Goal: Obtain resource: Download file/media

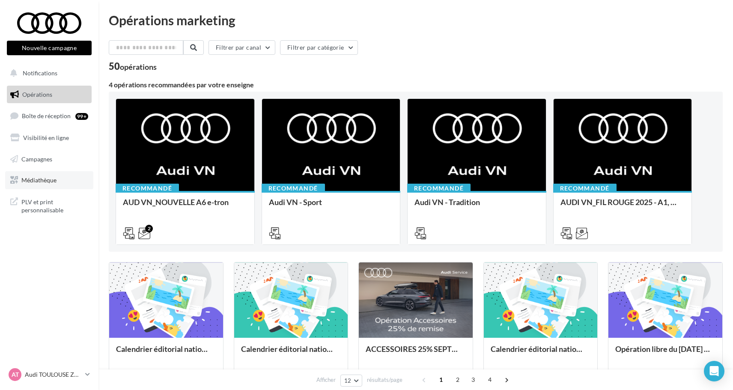
click at [52, 180] on span "Médiathèque" at bounding box center [38, 179] width 35 height 7
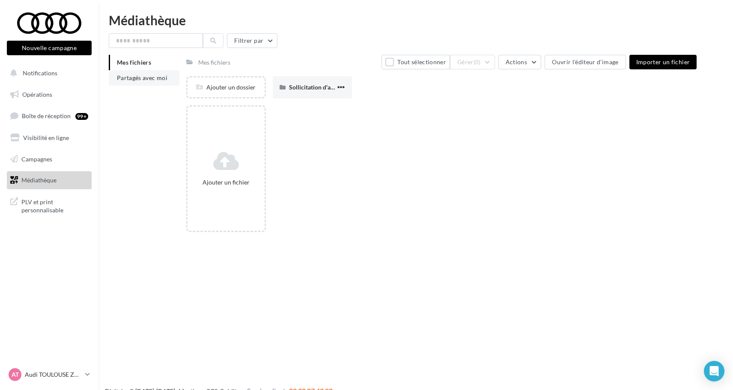
click at [157, 80] on span "Partagés avec moi" at bounding box center [142, 77] width 50 height 7
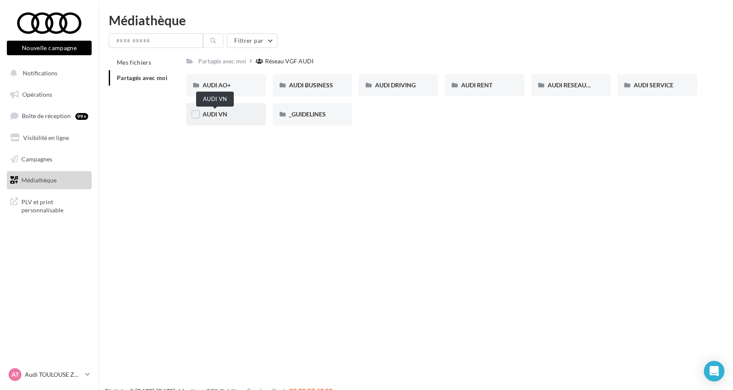
click at [211, 113] on span "AUDI VN" at bounding box center [214, 113] width 25 height 7
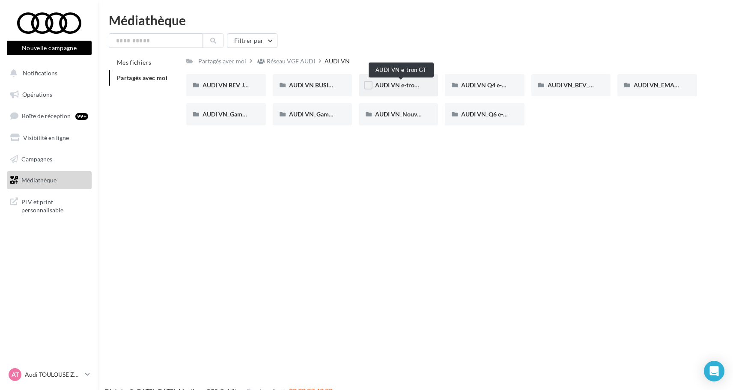
click at [413, 83] on span "AUDI VN e-tron GT" at bounding box center [401, 84] width 52 height 7
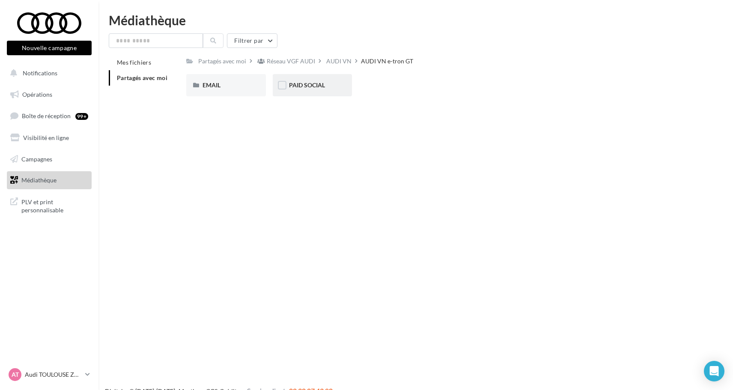
click at [320, 81] on span "PAID SOCIAL" at bounding box center [307, 84] width 36 height 7
click at [304, 86] on span "VIDEOS" at bounding box center [300, 84] width 22 height 7
click at [311, 87] on span "TEMPS DE RECHARGE" at bounding box center [320, 84] width 62 height 7
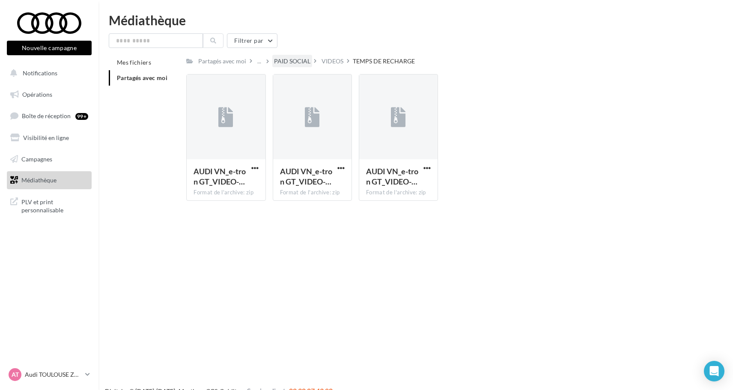
click at [303, 62] on div "PAID SOCIAL" at bounding box center [292, 61] width 36 height 9
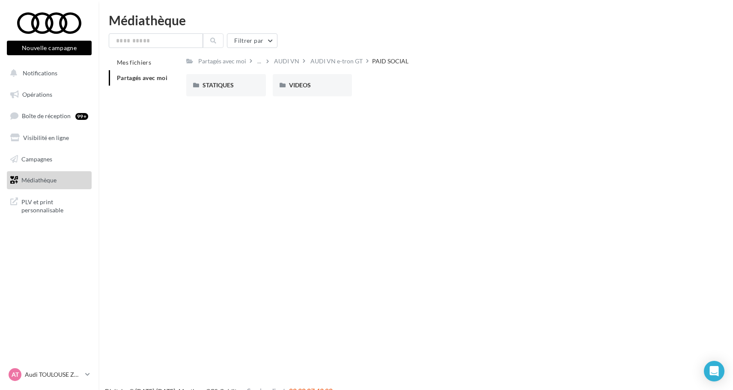
click at [163, 74] on span "Partagés avec moi" at bounding box center [142, 77] width 50 height 7
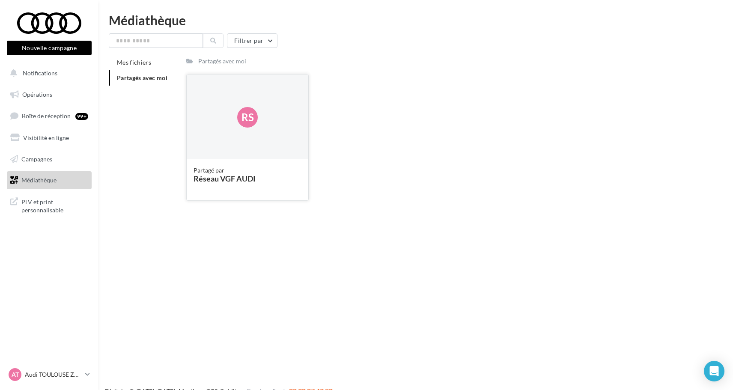
click at [219, 139] on div "Rs" at bounding box center [248, 117] width 122 height 86
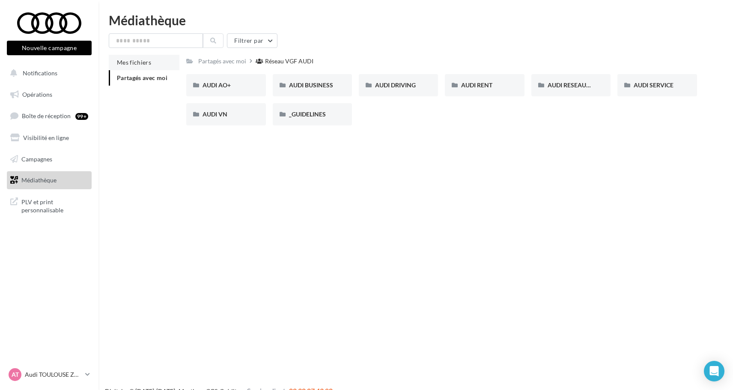
click at [147, 59] on span "Mes fichiers" at bounding box center [134, 62] width 34 height 7
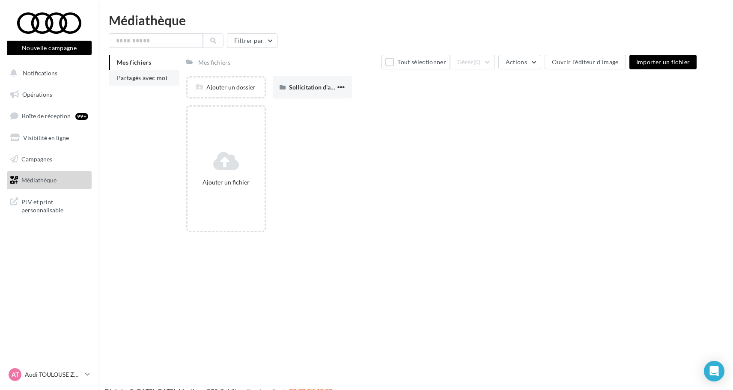
click at [174, 83] on li "Partagés avec moi" at bounding box center [144, 77] width 71 height 15
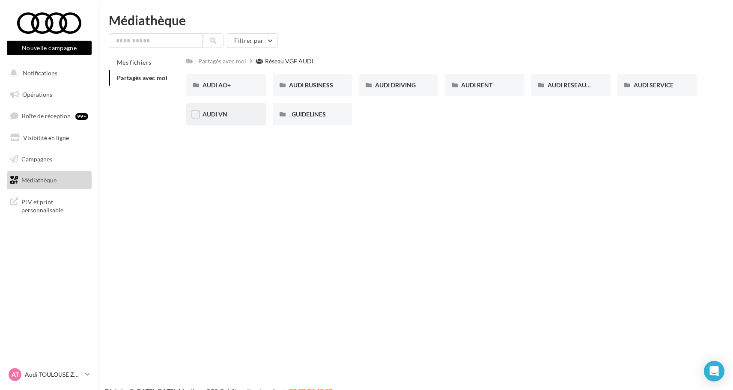
click at [220, 116] on span "AUDI VN" at bounding box center [214, 113] width 25 height 7
click at [304, 64] on div "Réseau VGF AUDI" at bounding box center [291, 61] width 48 height 9
click at [233, 116] on div "AUDI VN" at bounding box center [225, 114] width 47 height 9
click at [309, 62] on div "Réseau VGF AUDI" at bounding box center [291, 61] width 48 height 9
click at [240, 118] on div "AUDI VN" at bounding box center [225, 114] width 47 height 9
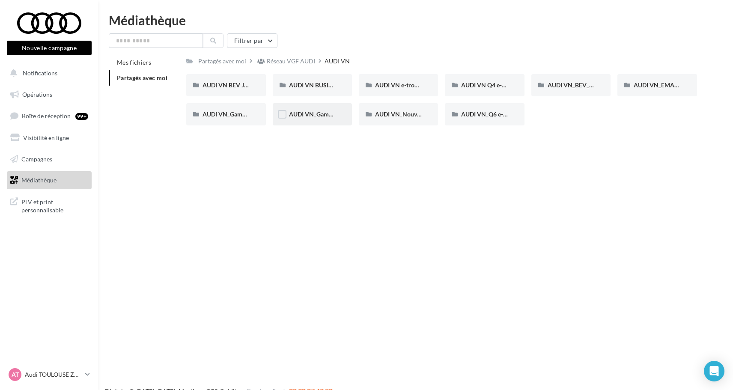
click at [301, 117] on span "AUDI VN_Gamme Q8 e-tron" at bounding box center [326, 113] width 75 height 7
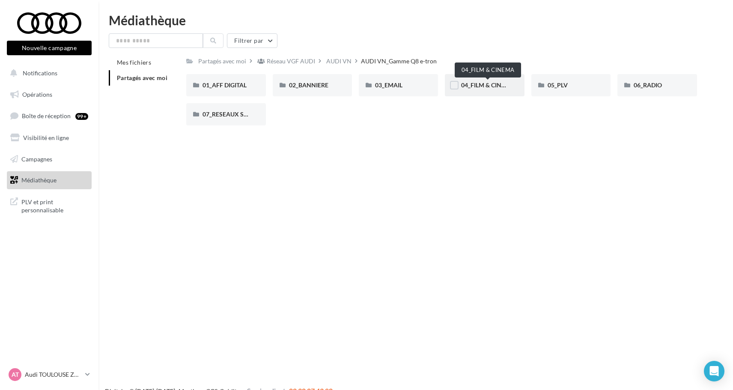
click at [493, 83] on span "04_FILM & CINEMA" at bounding box center [487, 84] width 53 height 7
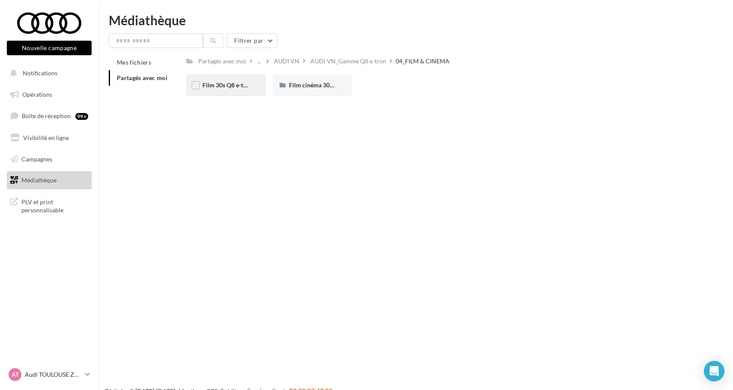
click at [235, 89] on div "Film 30s Q8 e-tron" at bounding box center [225, 85] width 47 height 9
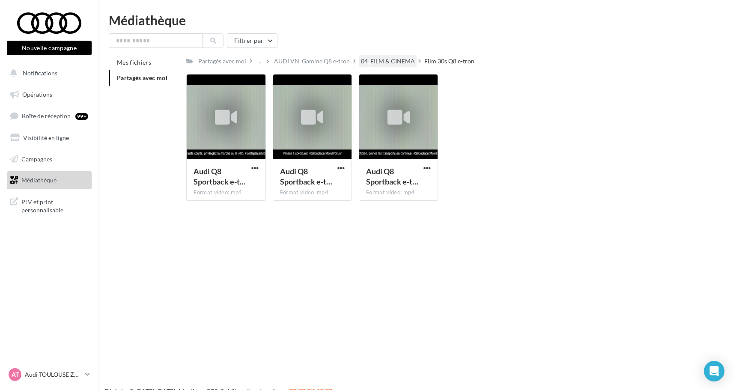
click at [410, 60] on div "04_FILM & CINEMA" at bounding box center [388, 61] width 54 height 9
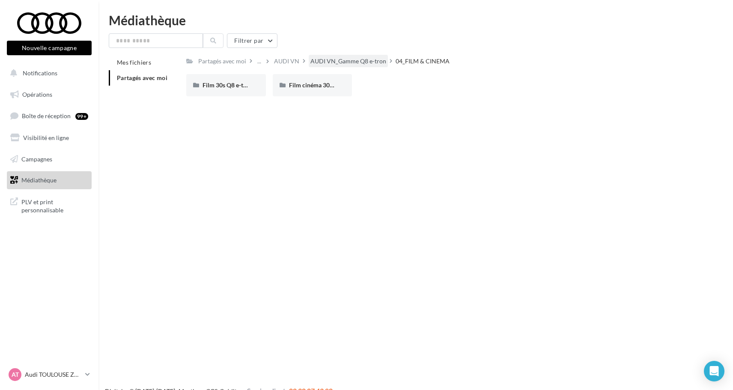
click at [326, 62] on div "AUDI VN_Gamme Q8 e-tron" at bounding box center [348, 61] width 76 height 9
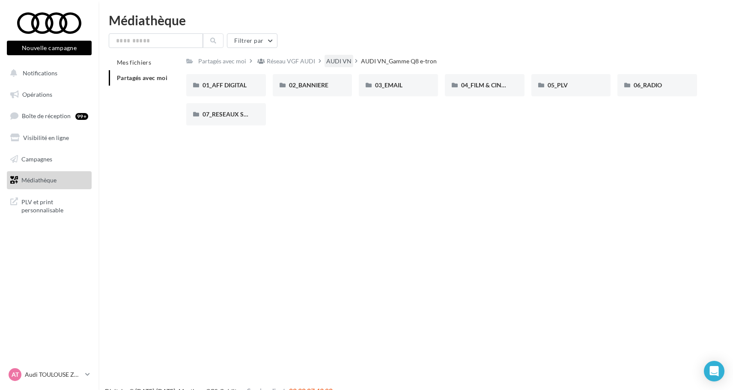
click at [338, 60] on div "AUDI VN" at bounding box center [338, 61] width 25 height 9
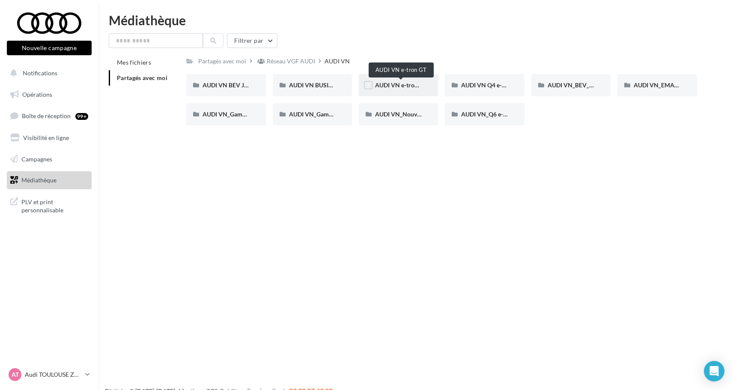
click at [395, 86] on span "AUDI VN e-tron GT" at bounding box center [401, 84] width 52 height 7
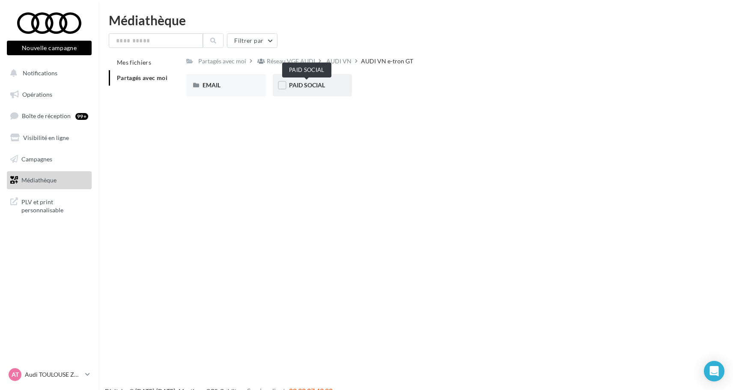
click at [314, 85] on span "PAID SOCIAL" at bounding box center [307, 84] width 36 height 7
click at [316, 86] on div "VIDEOS" at bounding box center [312, 85] width 47 height 9
click at [225, 89] on div "DESIGN" at bounding box center [225, 85] width 47 height 9
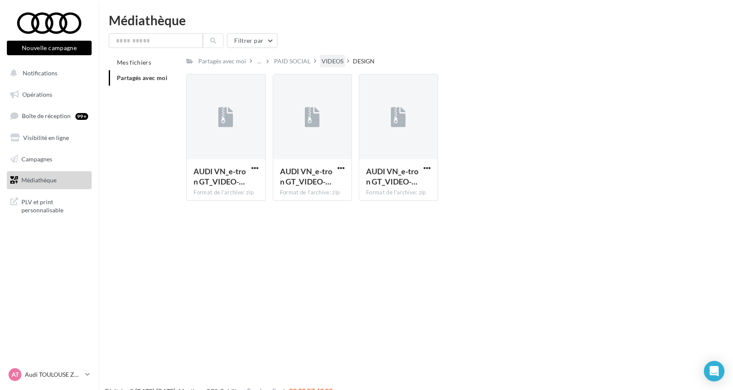
click at [332, 59] on div "VIDEOS" at bounding box center [332, 61] width 22 height 9
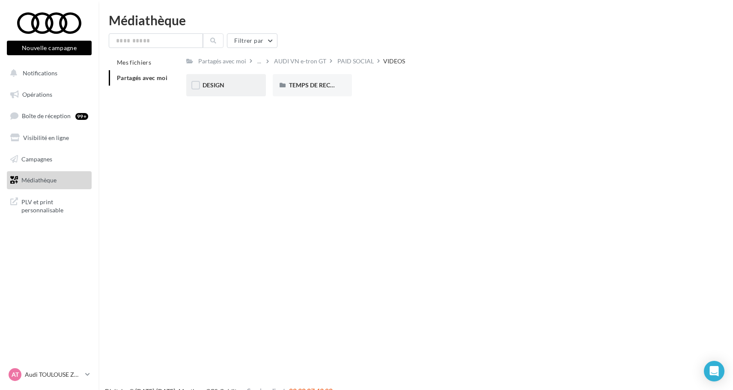
click at [233, 82] on div "DESIGN" at bounding box center [225, 85] width 47 height 9
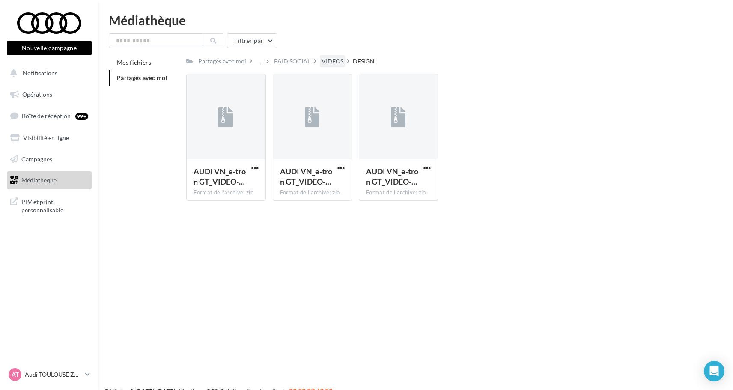
click at [341, 62] on div "VIDEOS" at bounding box center [332, 61] width 22 height 9
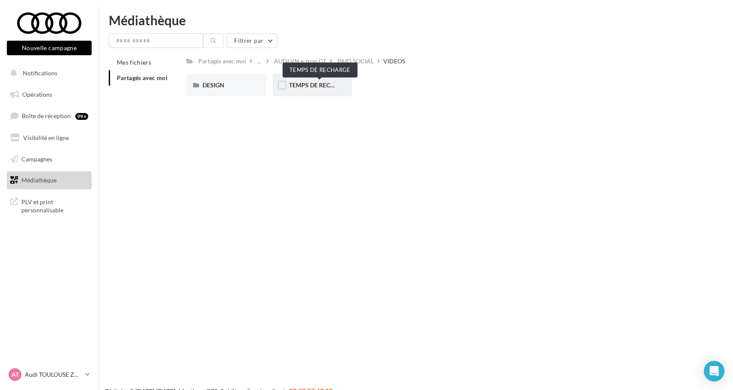
click at [306, 85] on span "TEMPS DE RECHARGE" at bounding box center [320, 84] width 62 height 7
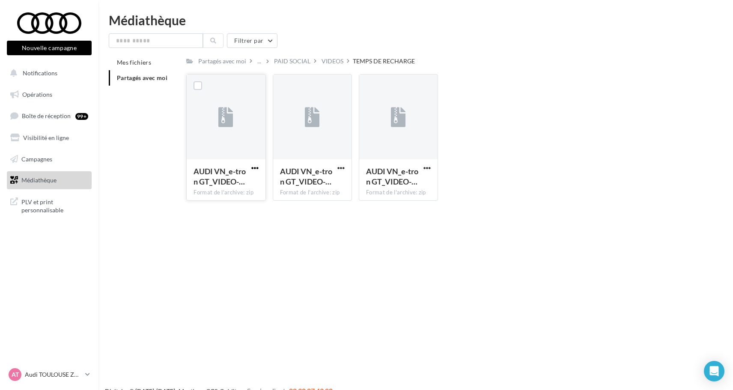
click at [255, 169] on span "button" at bounding box center [254, 167] width 7 height 7
click at [306, 263] on div "Nouvelle campagne Nouvelle campagne Notifications Opérations Boîte de réception…" at bounding box center [366, 209] width 733 height 390
click at [332, 59] on div "VIDEOS" at bounding box center [332, 61] width 22 height 9
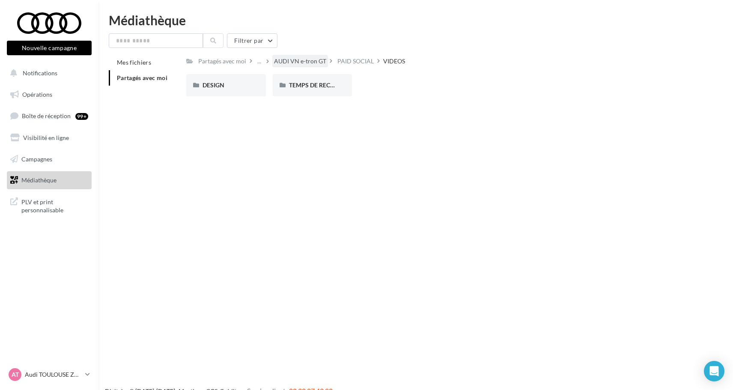
click at [314, 60] on div "AUDI VN e-tron GT" at bounding box center [300, 61] width 52 height 9
click at [321, 86] on span "PAID SOCIAL" at bounding box center [307, 84] width 36 height 7
click at [230, 91] on div "STATIQUES" at bounding box center [225, 85] width 79 height 22
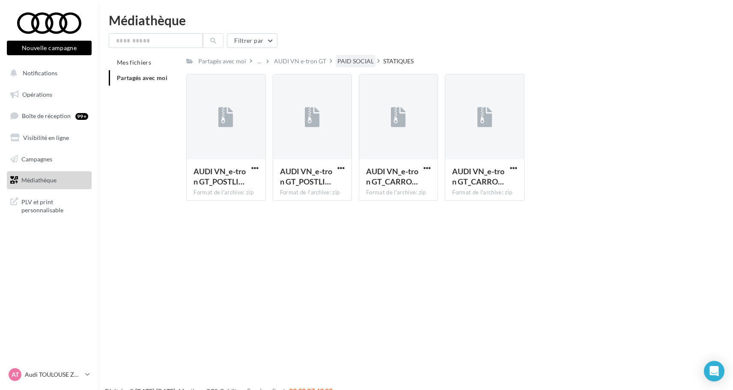
click at [366, 62] on div "PAID SOCIAL" at bounding box center [355, 61] width 36 height 9
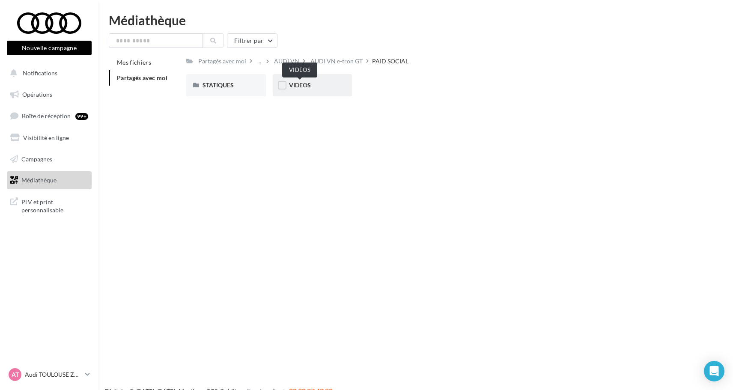
click at [308, 85] on span "VIDEOS" at bounding box center [300, 84] width 22 height 7
click at [234, 88] on div "DESIGN" at bounding box center [225, 85] width 47 height 9
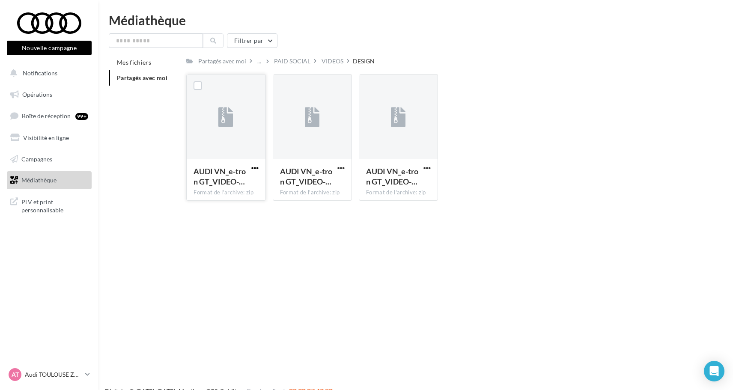
click at [254, 171] on span "button" at bounding box center [254, 167] width 7 height 7
click at [245, 183] on button "Télécharger" at bounding box center [218, 185] width 86 height 22
click at [252, 167] on span "button" at bounding box center [254, 167] width 7 height 7
click at [221, 208] on button "Copier l'URL" at bounding box center [218, 207] width 86 height 22
click at [341, 166] on span "button" at bounding box center [340, 167] width 7 height 7
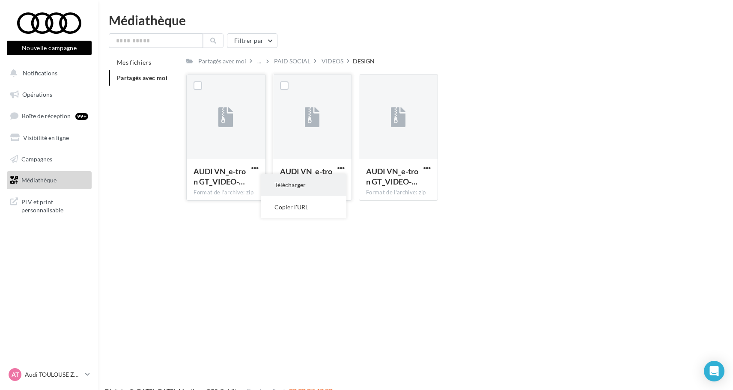
click at [327, 185] on button "Télécharger" at bounding box center [304, 185] width 86 height 22
click at [302, 63] on div "PAID SOCIAL" at bounding box center [292, 61] width 36 height 9
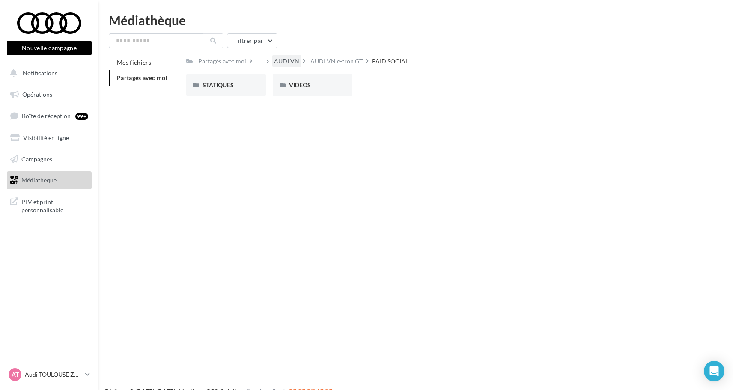
click at [293, 59] on div "AUDI VN" at bounding box center [286, 61] width 25 height 9
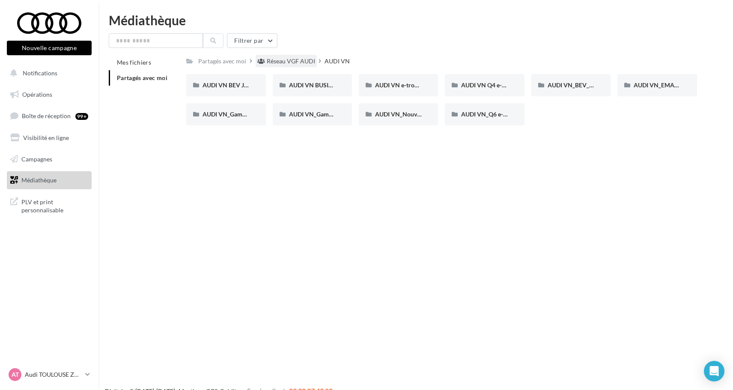
click at [306, 64] on div "Réseau VGF AUDI" at bounding box center [291, 61] width 48 height 9
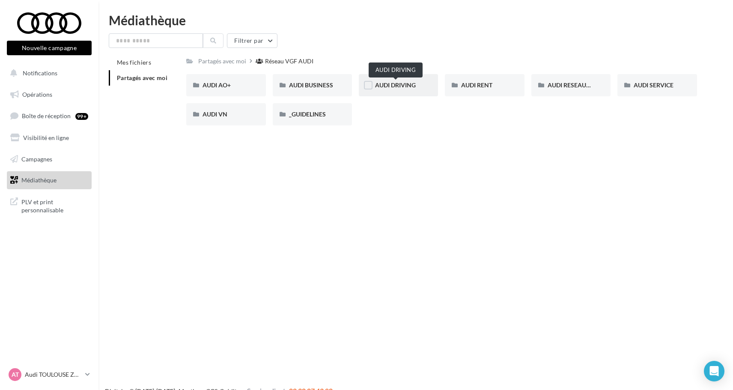
click at [409, 83] on span "AUDI DRIVING" at bounding box center [395, 84] width 41 height 7
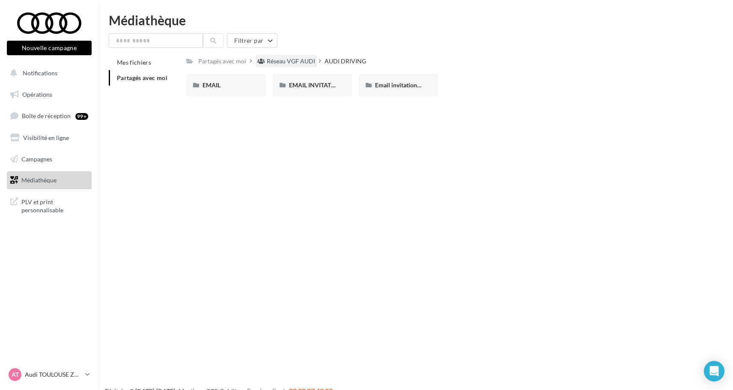
click at [290, 57] on div "Réseau VGF AUDI" at bounding box center [291, 61] width 48 height 9
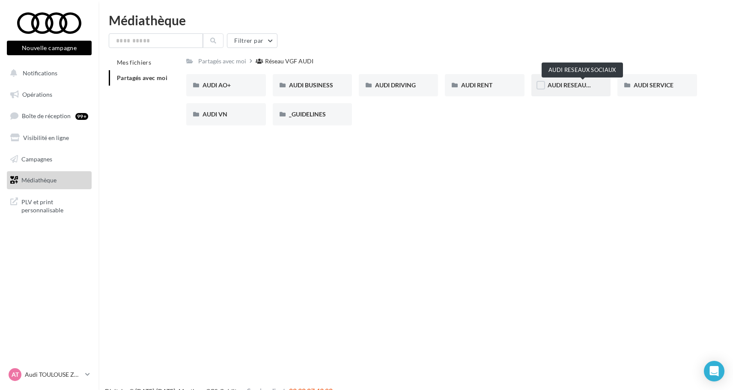
click at [579, 86] on span "AUDI RESEAUX SOCIAUX" at bounding box center [582, 84] width 71 height 7
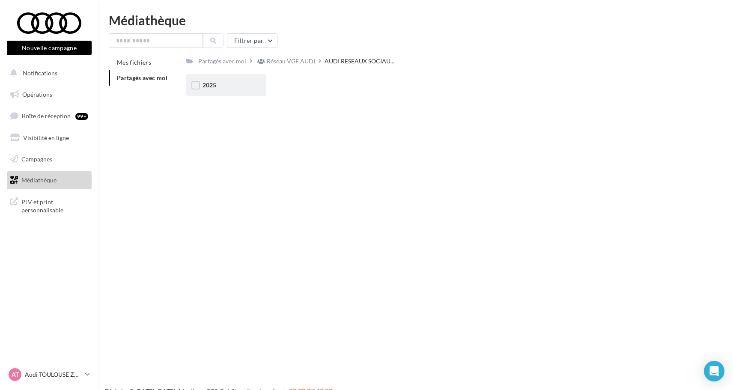
click at [231, 85] on div "2025" at bounding box center [225, 85] width 47 height 9
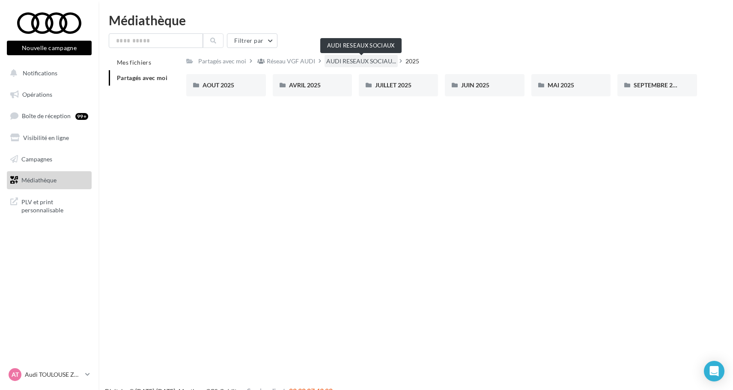
click at [337, 65] on span "AUDI RESEAUX SOCIAU..." at bounding box center [361, 61] width 70 height 9
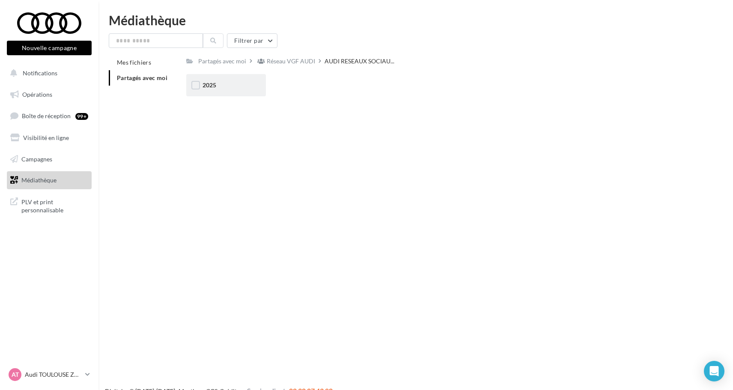
click at [237, 81] on div "2025" at bounding box center [225, 85] width 47 height 9
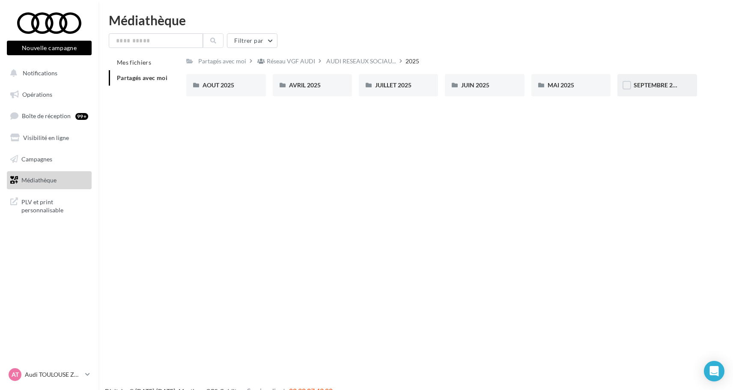
click at [652, 91] on div "SEPTEMBRE 2025" at bounding box center [656, 85] width 79 height 22
click at [660, 84] on span "VO - STORY" at bounding box center [649, 84] width 33 height 7
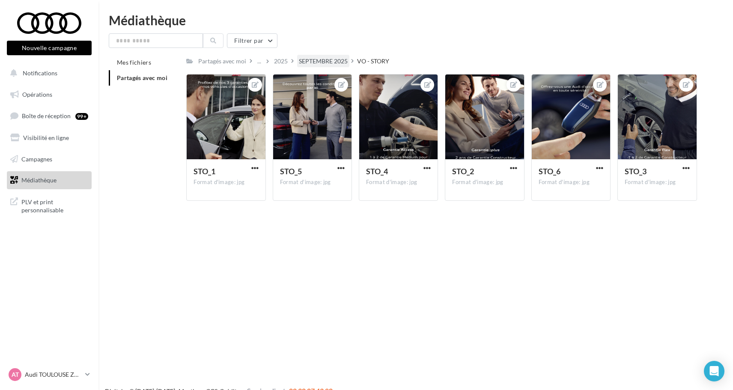
click at [313, 66] on div "SEPTEMBRE 2025" at bounding box center [323, 61] width 52 height 12
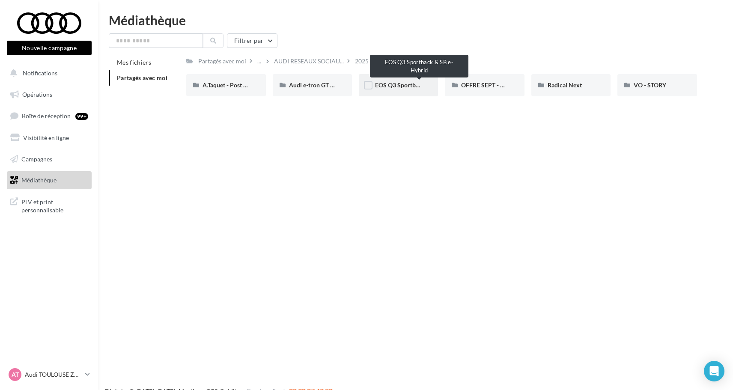
click at [404, 85] on span "EOS Q3 Sportback & SB e-Hybrid" at bounding box center [419, 84] width 89 height 7
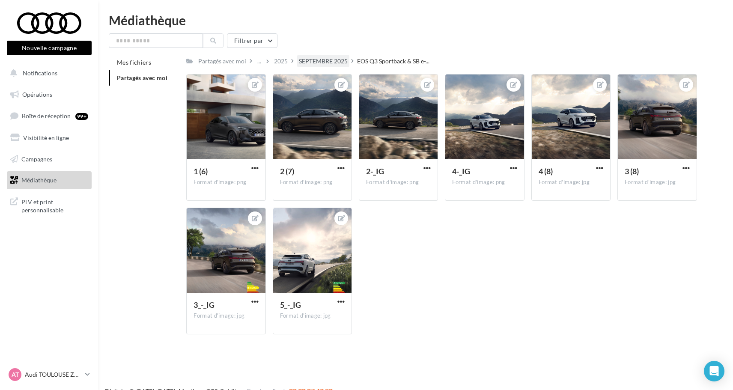
click at [335, 62] on div "SEPTEMBRE 2025" at bounding box center [323, 61] width 49 height 9
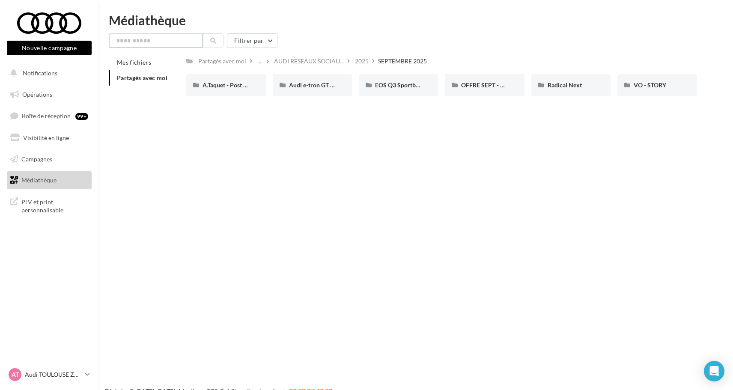
click at [186, 40] on input "text" at bounding box center [156, 40] width 94 height 15
click at [162, 78] on span "Partagés avec moi" at bounding box center [142, 77] width 50 height 7
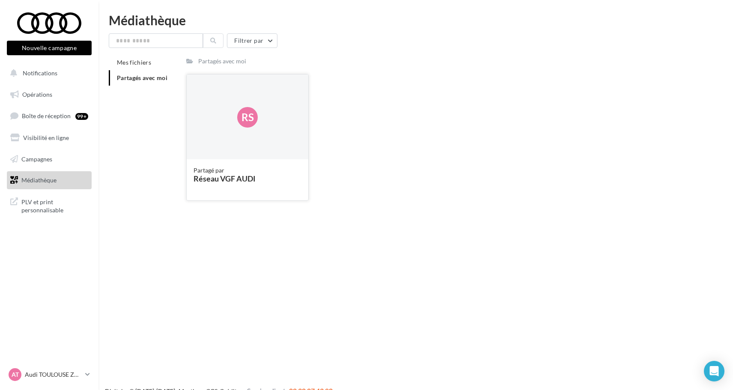
click at [220, 131] on div "Rs" at bounding box center [248, 117] width 122 height 86
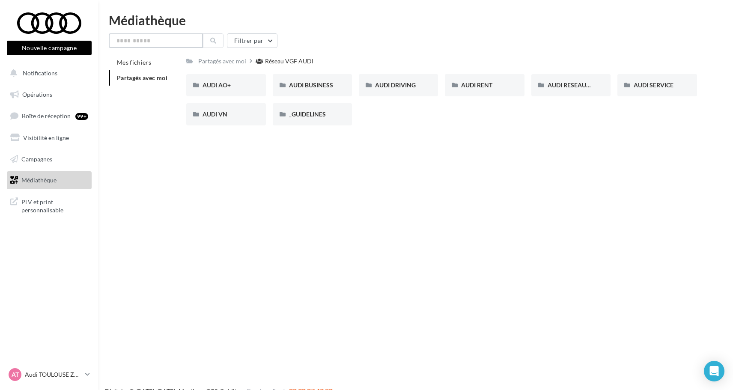
click at [165, 43] on input "text" at bounding box center [156, 40] width 94 height 15
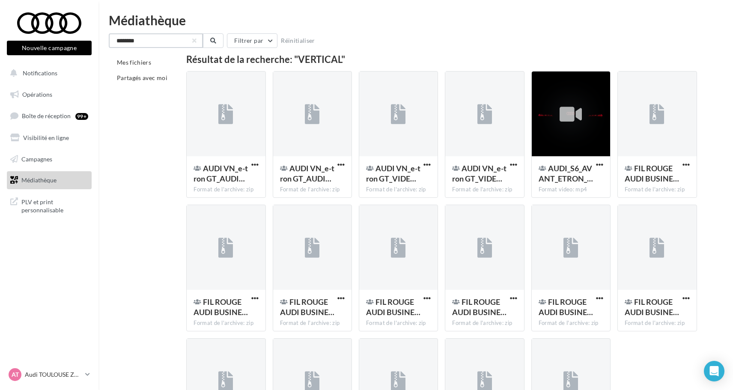
click at [168, 35] on input "********" at bounding box center [156, 40] width 94 height 15
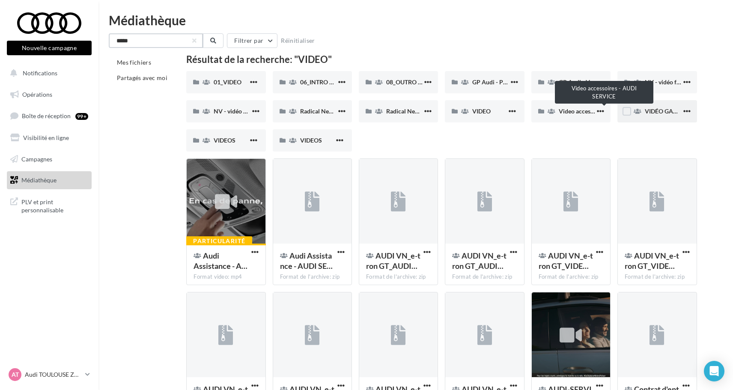
type input "*****"
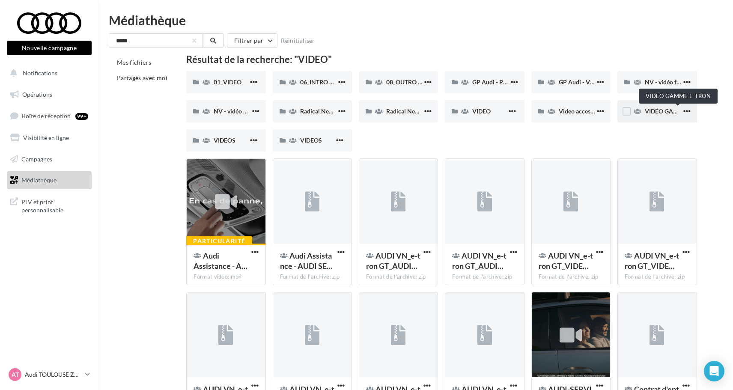
click at [656, 114] on span "VIDÉO GAMME E-TRON" at bounding box center [677, 110] width 66 height 7
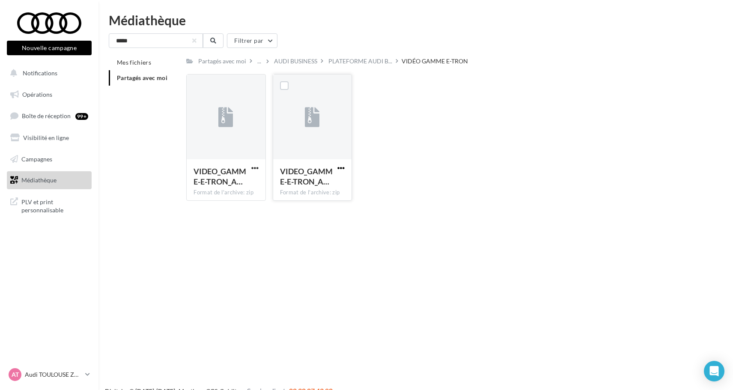
click at [342, 169] on span "button" at bounding box center [340, 167] width 7 height 7
click at [326, 183] on button "Télécharger" at bounding box center [304, 185] width 86 height 22
click at [375, 62] on span "PLATEFORME AUDI B..." at bounding box center [360, 61] width 64 height 9
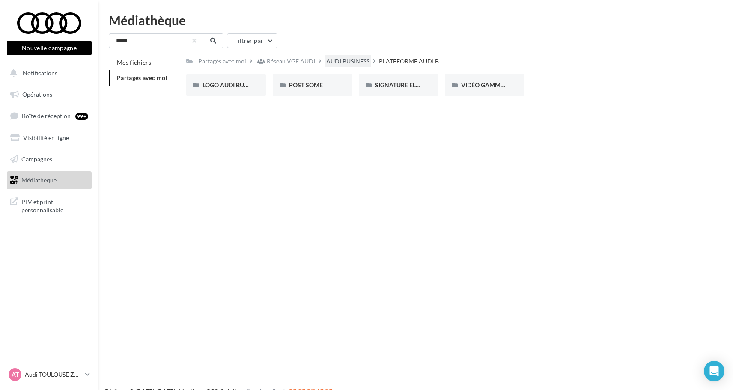
click at [361, 61] on div "AUDI BUSINESS" at bounding box center [347, 61] width 43 height 9
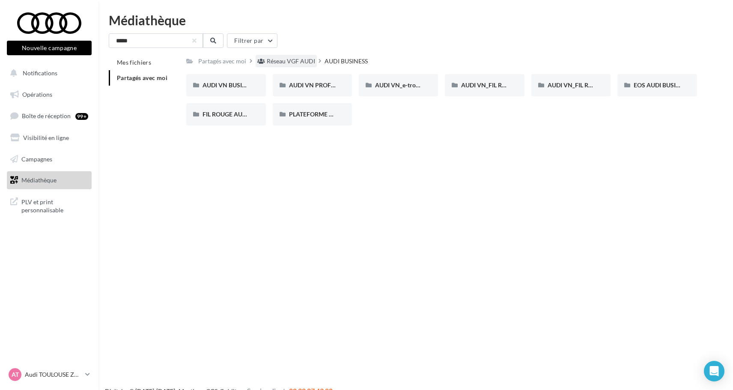
click at [297, 59] on div "Réseau VGF AUDI" at bounding box center [291, 61] width 48 height 9
click at [237, 119] on div "AUDI VN" at bounding box center [225, 114] width 47 height 9
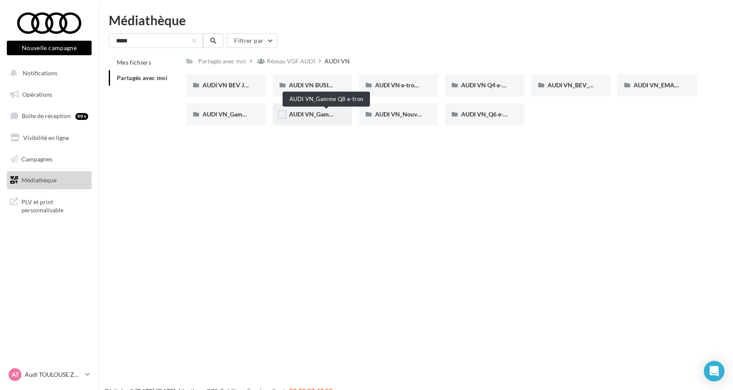
click at [331, 116] on span "AUDI VN_Gamme Q8 e-tron" at bounding box center [326, 113] width 75 height 7
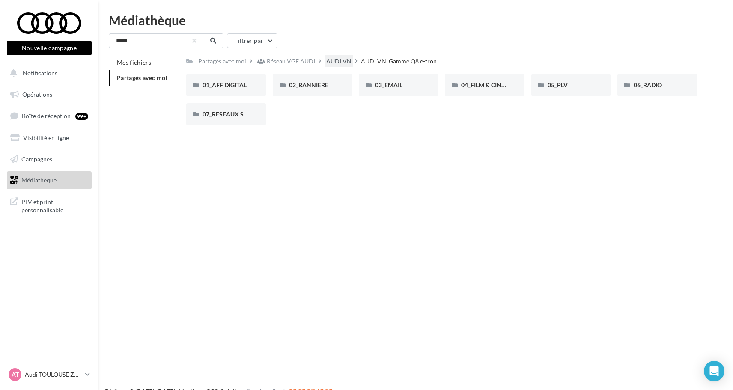
click at [346, 62] on div "AUDI VN" at bounding box center [338, 61] width 25 height 9
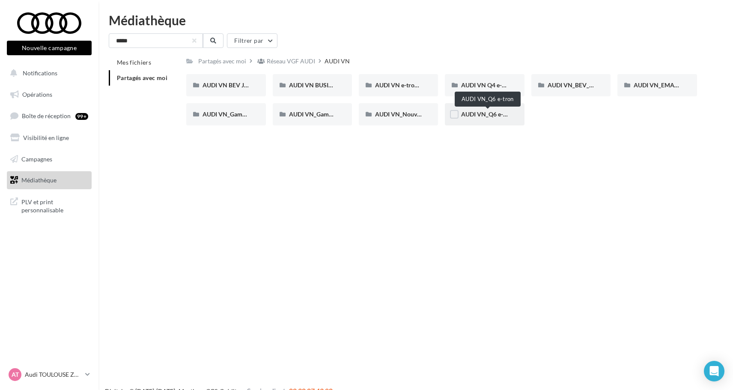
click at [471, 117] on span "AUDI VN_Q6 e-tron" at bounding box center [487, 113] width 53 height 7
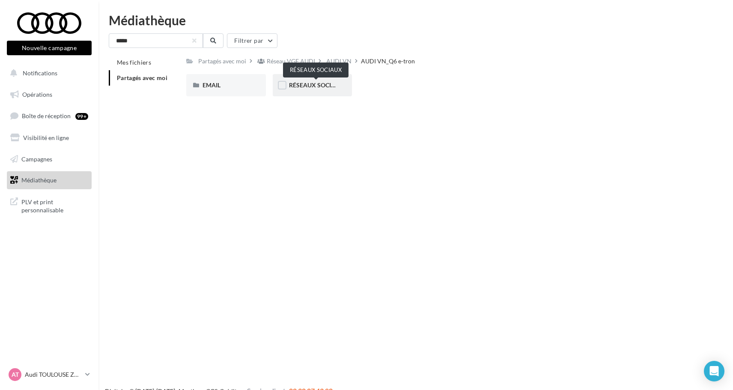
click at [307, 84] on span "RÉSEAUX SOCIAUX" at bounding box center [316, 84] width 55 height 7
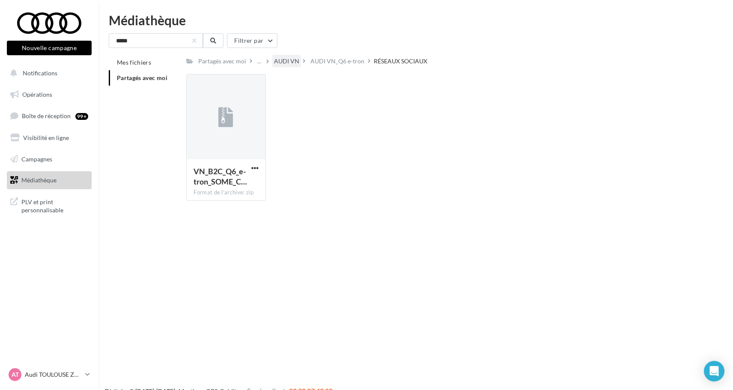
click at [283, 62] on div "AUDI VN" at bounding box center [286, 61] width 25 height 9
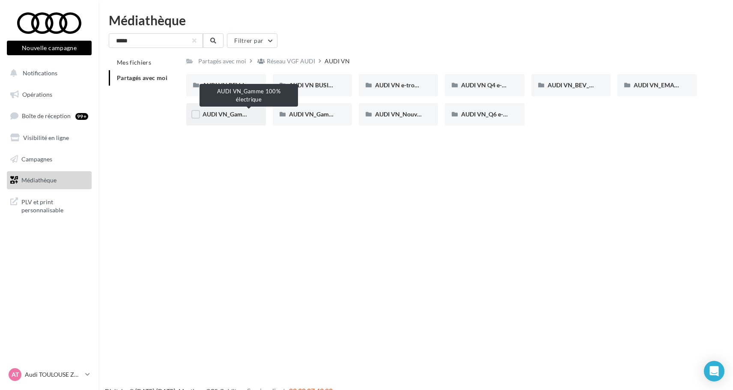
click at [234, 115] on span "AUDI VN_Gamme 100% électrique" at bounding box center [248, 113] width 92 height 7
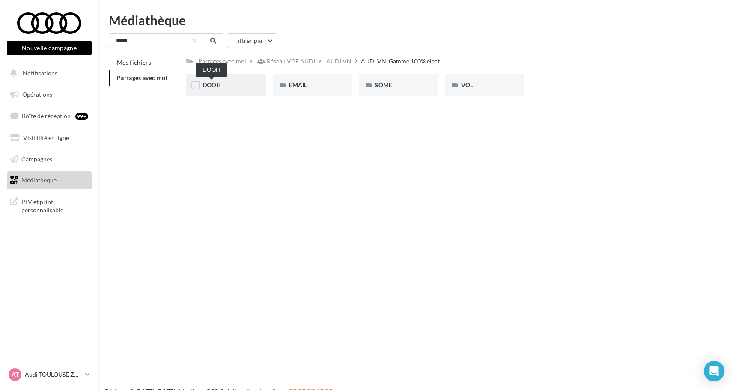
click at [217, 83] on span "DOOH" at bounding box center [211, 84] width 18 height 7
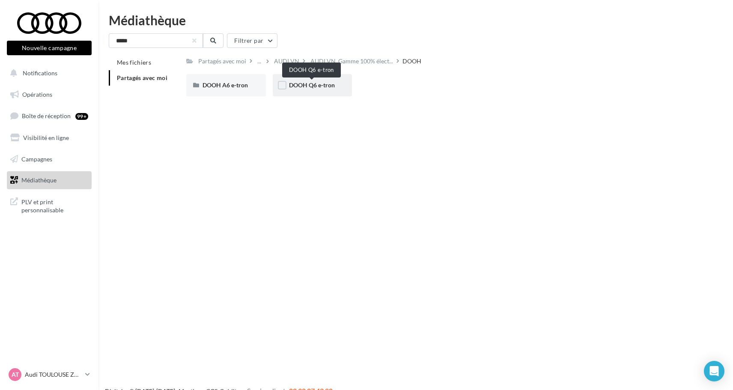
click at [329, 85] on span "DOOH Q6 e-tron" at bounding box center [312, 84] width 46 height 7
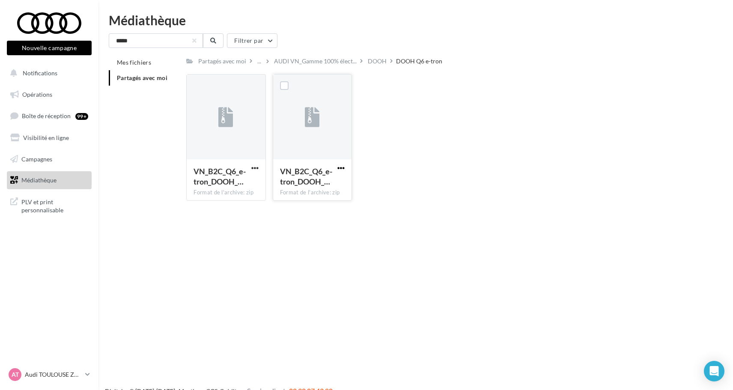
click at [341, 169] on span "button" at bounding box center [340, 167] width 7 height 7
click at [326, 182] on button "Télécharger" at bounding box center [304, 185] width 86 height 22
